Goal: Task Accomplishment & Management: Manage account settings

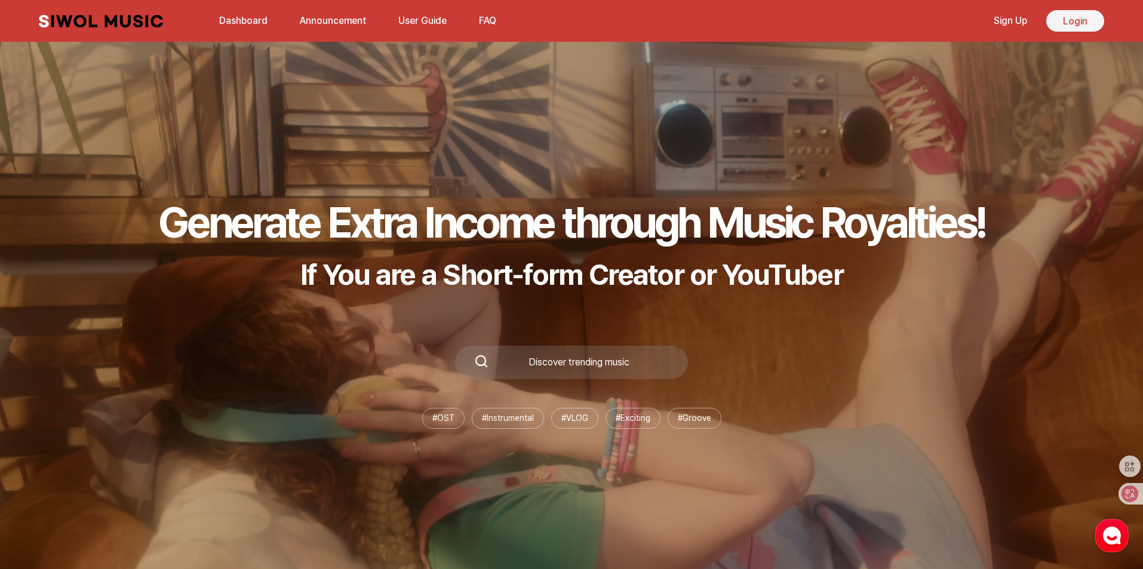
click at [1067, 21] on link "Login" at bounding box center [1075, 20] width 58 height 21
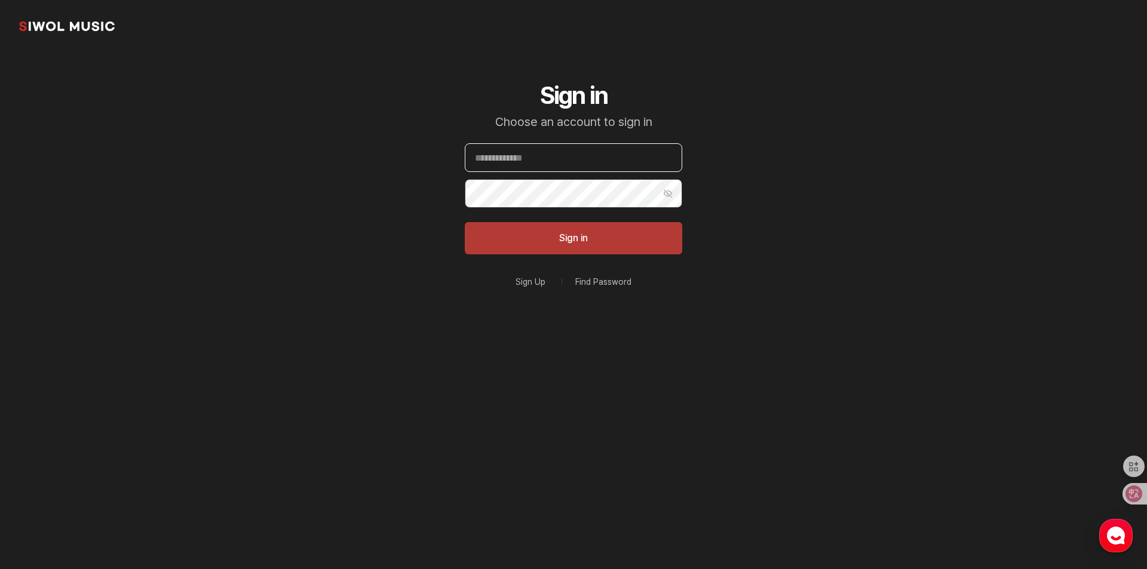
type input "**********"
click at [589, 241] on button "Sign in" at bounding box center [573, 238] width 217 height 32
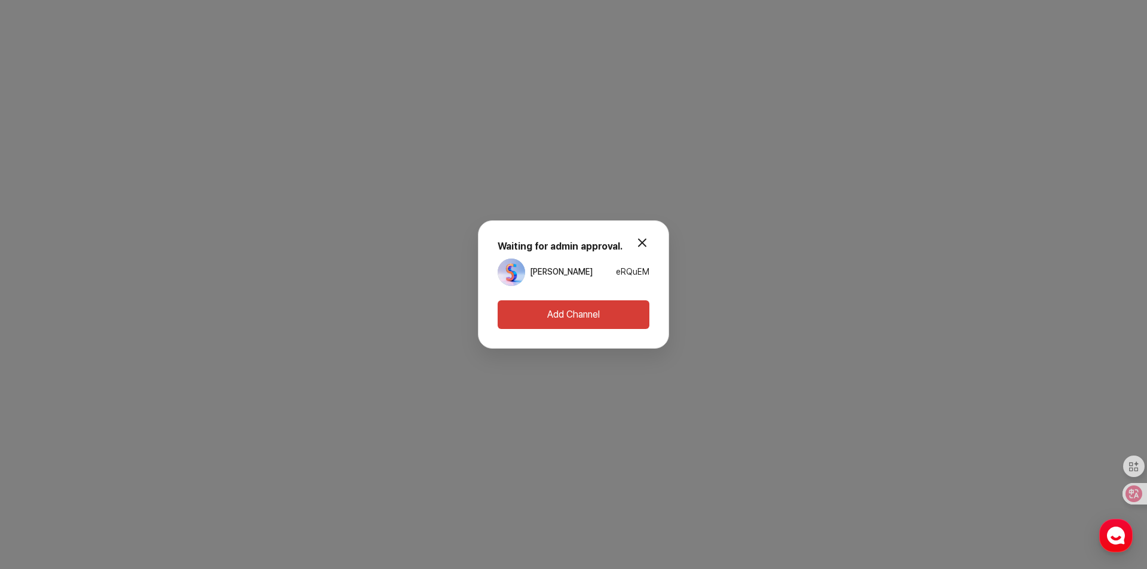
click at [643, 239] on button "modal.close" at bounding box center [642, 243] width 24 height 24
